Goal: Task Accomplishment & Management: Complete application form

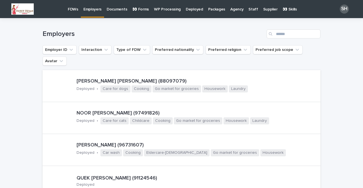
click at [96, 5] on p "Employers" at bounding box center [92, 6] width 18 height 12
click at [90, 11] on p "Employers" at bounding box center [92, 6] width 18 height 12
click at [90, 6] on p "Employers" at bounding box center [92, 6] width 18 height 12
click at [71, 9] on p "FDWs" at bounding box center [73, 6] width 10 height 12
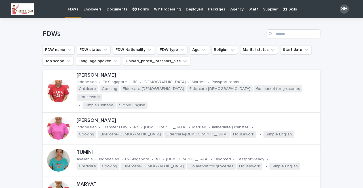
click at [92, 14] on link "Employers" at bounding box center [92, 9] width 23 height 18
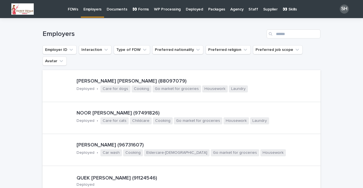
click at [92, 14] on link "Employers" at bounding box center [92, 8] width 23 height 17
click at [164, 9] on p "WP Processing" at bounding box center [167, 6] width 27 height 12
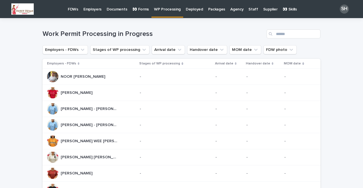
click at [144, 12] on link "👀 Forms" at bounding box center [141, 9] width 22 height 18
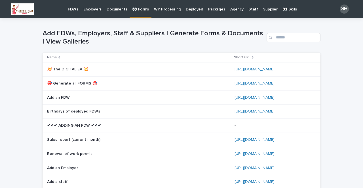
scroll to position [165, 0]
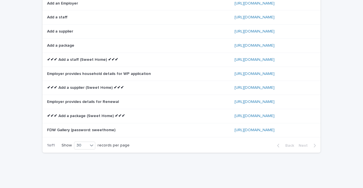
click at [92, 71] on p "Employer provides household details for WP application" at bounding box center [99, 74] width 105 height 6
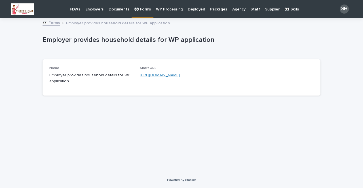
click at [151, 75] on link "[URL][DOMAIN_NAME]" at bounding box center [160, 75] width 40 height 4
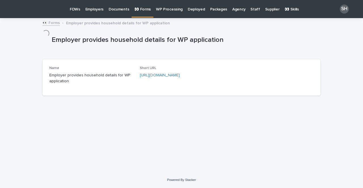
click at [92, 10] on p "Employers" at bounding box center [94, 6] width 18 height 12
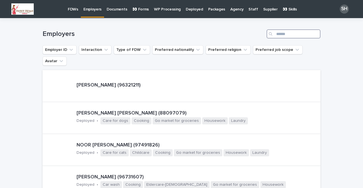
click at [294, 35] on input "Search" at bounding box center [293, 33] width 54 height 9
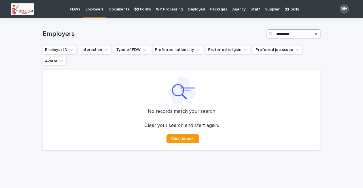
type input "*********"
click at [96, 9] on p "Employers" at bounding box center [94, 6] width 18 height 12
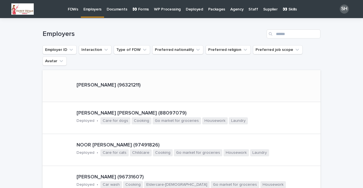
click at [105, 82] on p "[PERSON_NAME] (96321211)" at bounding box center [109, 85] width 64 height 6
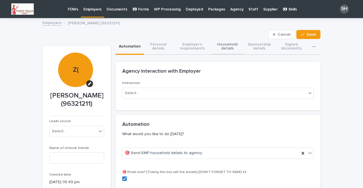
click at [223, 44] on button "Household details" at bounding box center [227, 47] width 31 height 16
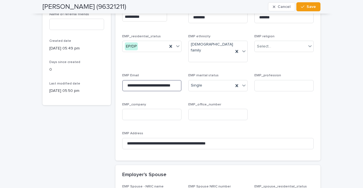
scroll to position [0, 24]
drag, startPoint x: 123, startPoint y: 77, endPoint x: 198, endPoint y: 85, distance: 75.0
click at [198, 85] on div "**********" at bounding box center [217, 50] width 191 height 207
click at [198, 85] on div "EMP marital status [DEMOGRAPHIC_DATA]" at bounding box center [217, 85] width 59 height 22
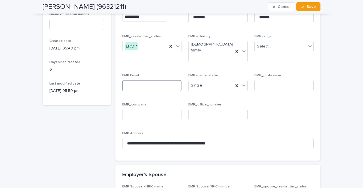
click at [127, 80] on input at bounding box center [151, 85] width 59 height 11
click at [142, 80] on input at bounding box center [151, 85] width 59 height 11
paste input "**********"
click at [130, 80] on input "**********" at bounding box center [151, 85] width 59 height 11
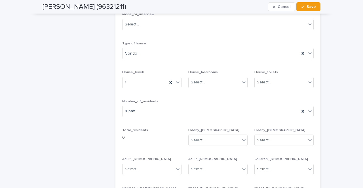
scroll to position [879, 0]
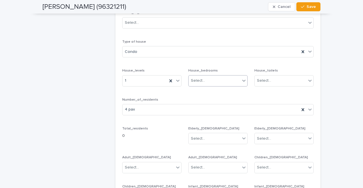
type input "**********"
click at [233, 76] on div "Select..." at bounding box center [214, 80] width 52 height 9
click at [215, 108] on div "4" at bounding box center [215, 110] width 59 height 10
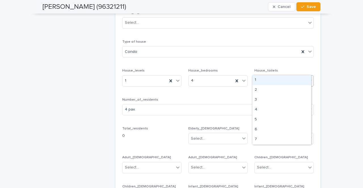
click at [275, 76] on div "Select..." at bounding box center [281, 80] width 52 height 9
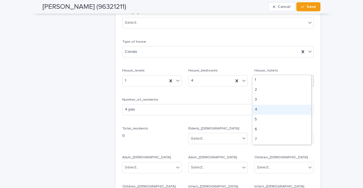
click at [264, 109] on div "4" at bounding box center [281, 110] width 59 height 10
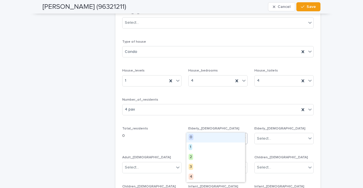
click at [230, 134] on div "Select..." at bounding box center [214, 138] width 52 height 9
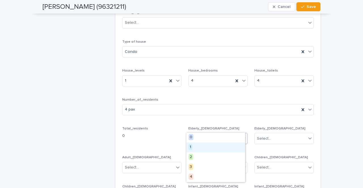
click at [207, 147] on div "1" at bounding box center [215, 148] width 59 height 10
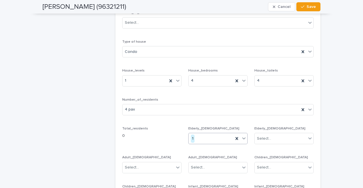
scroll to position [930, 0]
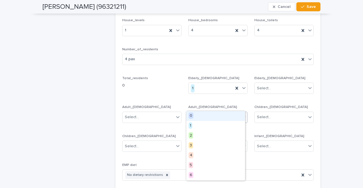
click at [240, 112] on div at bounding box center [243, 117] width 7 height 11
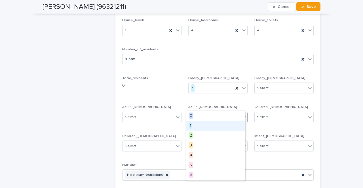
click at [217, 128] on div "1" at bounding box center [215, 126] width 59 height 10
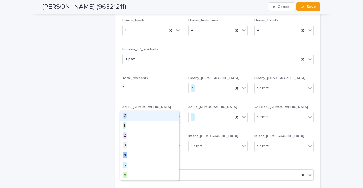
click at [164, 113] on div "Select..." at bounding box center [148, 117] width 52 height 9
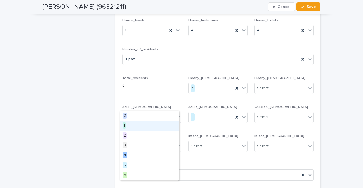
click at [155, 125] on div "1" at bounding box center [149, 126] width 59 height 10
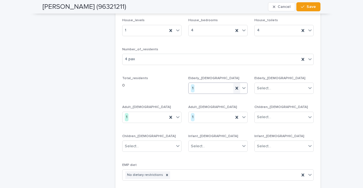
click at [235, 86] on icon at bounding box center [237, 89] width 6 height 6
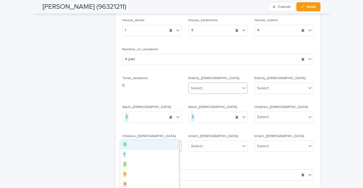
click at [161, 142] on div "Select..." at bounding box center [148, 146] width 52 height 9
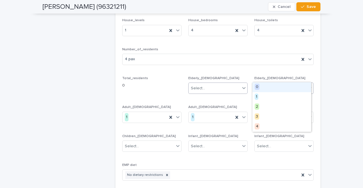
click at [277, 84] on div "Select..." at bounding box center [281, 88] width 52 height 9
click at [256, 97] on span "1" at bounding box center [257, 97] width 4 height 6
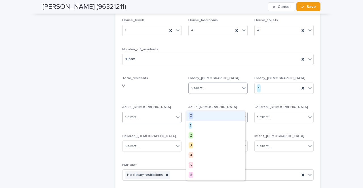
click at [242, 116] on icon at bounding box center [243, 117] width 3 height 2
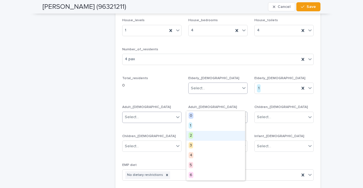
click at [207, 133] on div "2" at bounding box center [215, 136] width 59 height 10
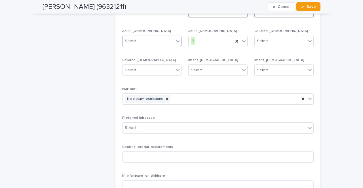
scroll to position [1009, 0]
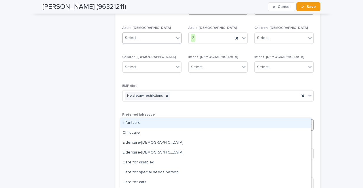
click at [283, 120] on div "Select..." at bounding box center [214, 124] width 184 height 9
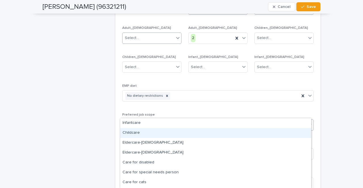
click at [179, 133] on div "Childcare" at bounding box center [215, 133] width 191 height 10
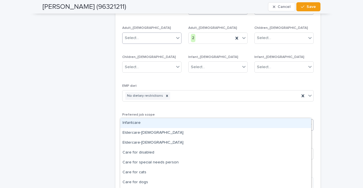
click at [310, 122] on icon at bounding box center [310, 125] width 6 height 6
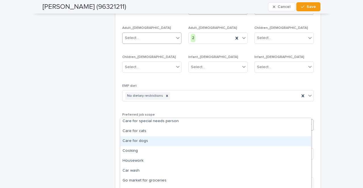
scroll to position [45, 0]
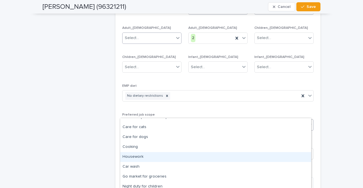
click at [179, 157] on div "Housework" at bounding box center [215, 157] width 191 height 10
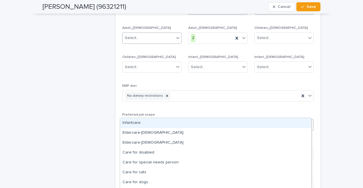
click at [308, 122] on icon at bounding box center [310, 125] width 6 height 6
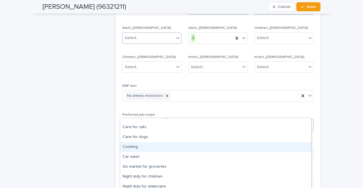
drag, startPoint x: 160, startPoint y: 152, endPoint x: 161, endPoint y: 147, distance: 5.2
click at [161, 147] on div "Cooking" at bounding box center [215, 148] width 191 height 10
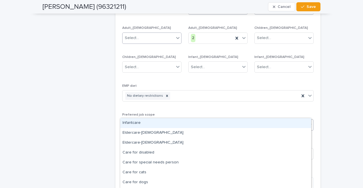
click at [309, 122] on icon at bounding box center [310, 125] width 6 height 6
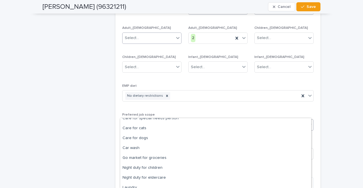
scroll to position [49, 0]
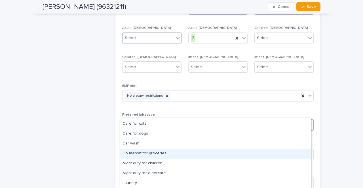
click at [133, 152] on div "Go market for groceries" at bounding box center [215, 154] width 191 height 10
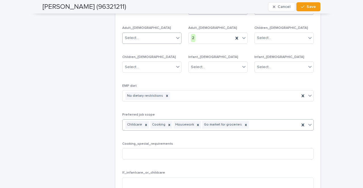
drag, startPoint x: 312, startPoint y: 114, endPoint x: 307, endPoint y: 112, distance: 5.1
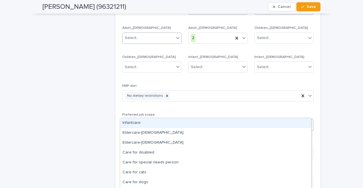
click at [307, 122] on icon at bounding box center [310, 125] width 6 height 6
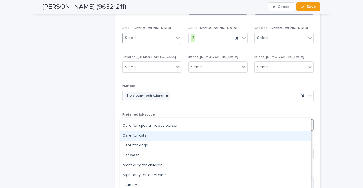
scroll to position [39, 0]
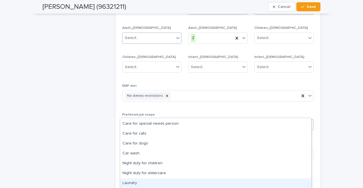
click at [169, 181] on div "Laundry" at bounding box center [215, 184] width 191 height 10
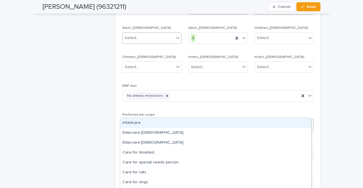
click at [309, 124] on icon at bounding box center [309, 125] width 3 height 2
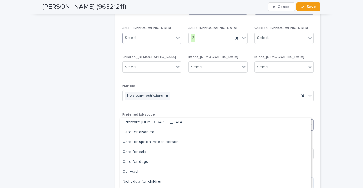
scroll to position [29, 0]
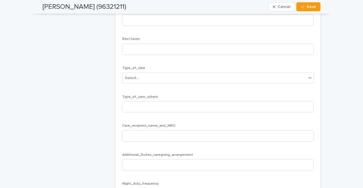
scroll to position [1319, 0]
click at [306, 5] on span "Save" at bounding box center [310, 7] width 9 height 4
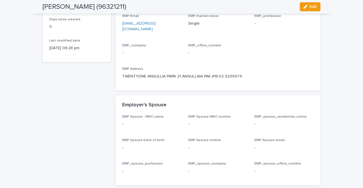
scroll to position [0, 0]
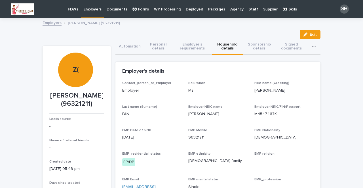
click at [73, 8] on p "FDWs" at bounding box center [73, 6] width 10 height 12
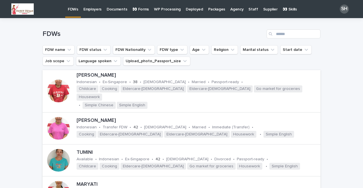
click at [95, 15] on link "Employers" at bounding box center [92, 9] width 23 height 18
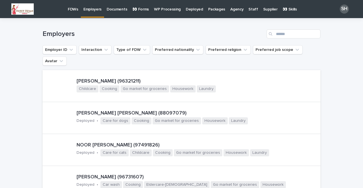
click at [94, 8] on p "Employers" at bounding box center [92, 6] width 18 height 12
click at [102, 79] on p "[PERSON_NAME] (96321211)" at bounding box center [179, 82] width 204 height 6
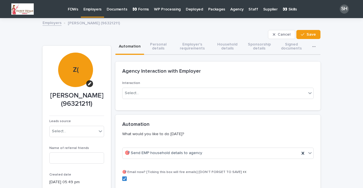
type input "**********"
click at [223, 48] on button "Household details" at bounding box center [227, 47] width 31 height 16
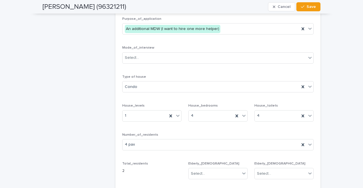
scroll to position [848, 0]
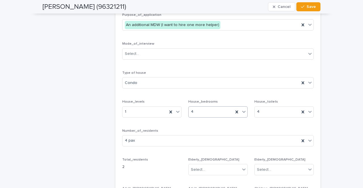
click at [242, 109] on icon at bounding box center [244, 112] width 6 height 6
click at [208, 159] on div "6" at bounding box center [215, 161] width 59 height 10
click at [307, 109] on icon at bounding box center [310, 112] width 6 height 6
click at [266, 161] on div "6" at bounding box center [281, 161] width 59 height 10
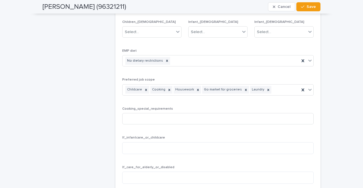
scroll to position [951, 0]
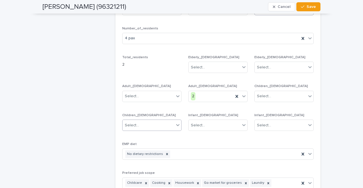
click at [175, 122] on icon at bounding box center [178, 125] width 6 height 6
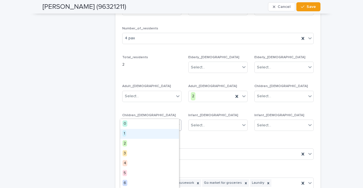
click at [156, 133] on div "1" at bounding box center [149, 134] width 59 height 10
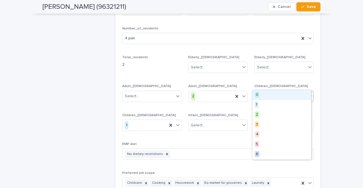
click at [296, 92] on div "Select..." at bounding box center [281, 96] width 52 height 9
click at [277, 105] on div "1" at bounding box center [281, 105] width 59 height 10
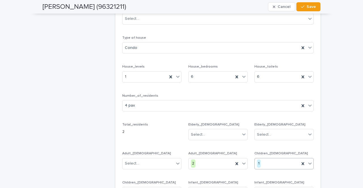
scroll to position [879, 0]
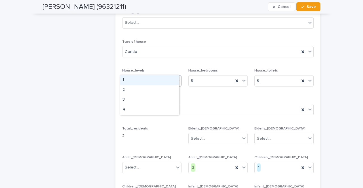
click at [176, 76] on div at bounding box center [177, 81] width 7 height 10
click at [149, 92] on div "2" at bounding box center [149, 90] width 59 height 10
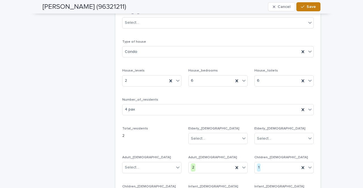
click at [309, 9] on button "Save" at bounding box center [308, 6] width 24 height 9
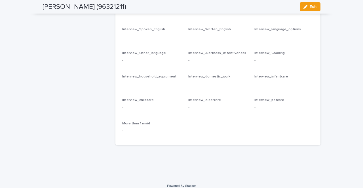
scroll to position [1166, 0]
